Goal: Entertainment & Leisure: Consume media (video, audio)

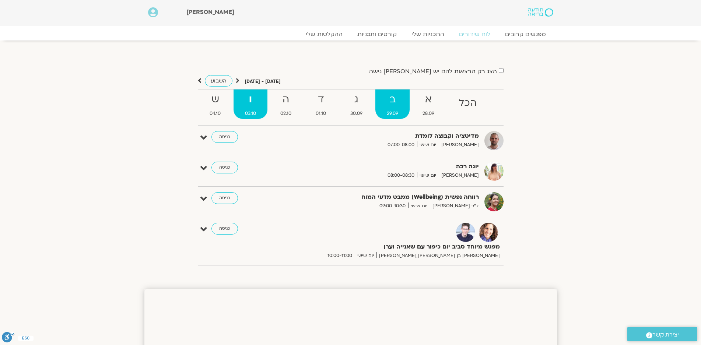
click at [391, 101] on strong "ב" at bounding box center [392, 99] width 34 height 17
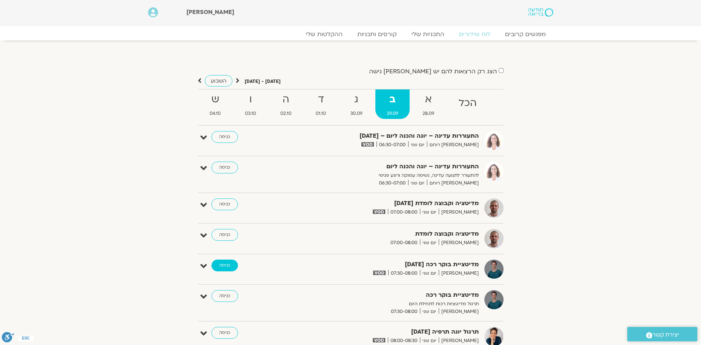
click at [223, 265] on link "כניסה" at bounding box center [224, 266] width 27 height 12
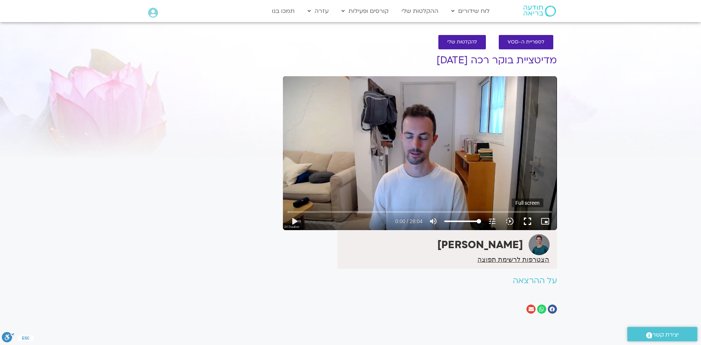
click at [525, 222] on button "fullscreen" at bounding box center [527, 221] width 18 height 18
